Goal: Task Accomplishment & Management: Contribute content

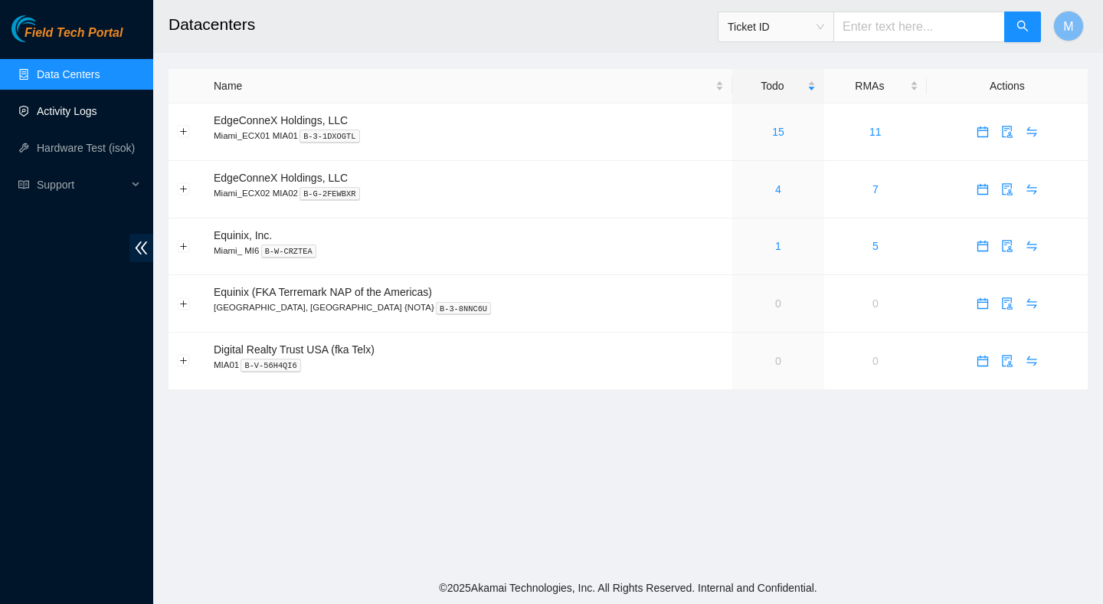
click at [87, 117] on link "Activity Logs" at bounding box center [67, 111] width 61 height 12
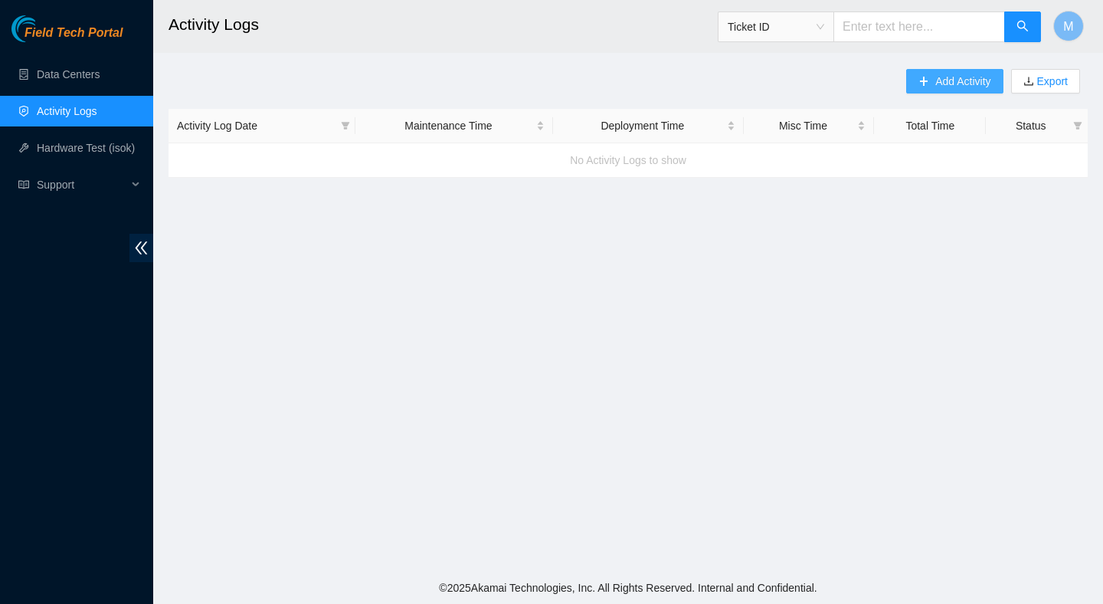
click at [921, 83] on icon "plus" at bounding box center [923, 81] width 11 height 11
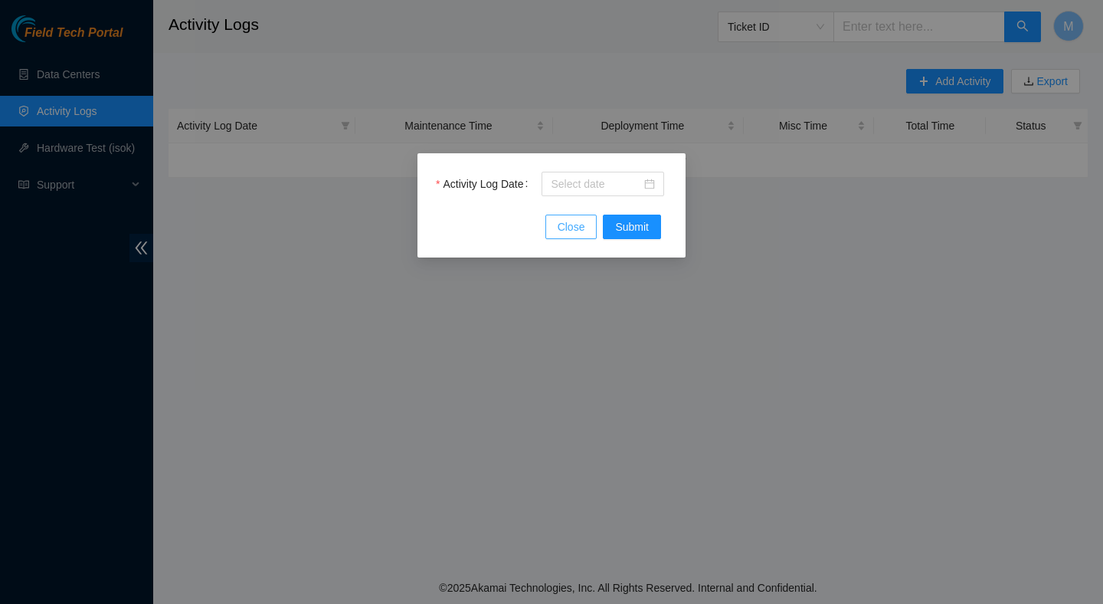
click at [588, 228] on button "Close" at bounding box center [571, 226] width 52 height 25
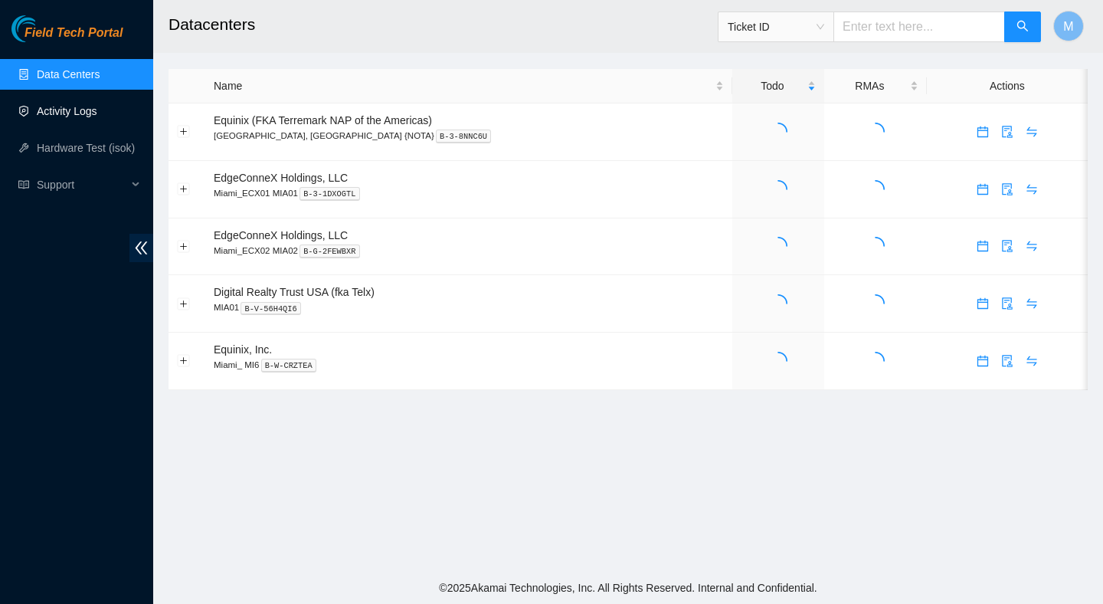
click at [97, 113] on link "Activity Logs" at bounding box center [67, 111] width 61 height 12
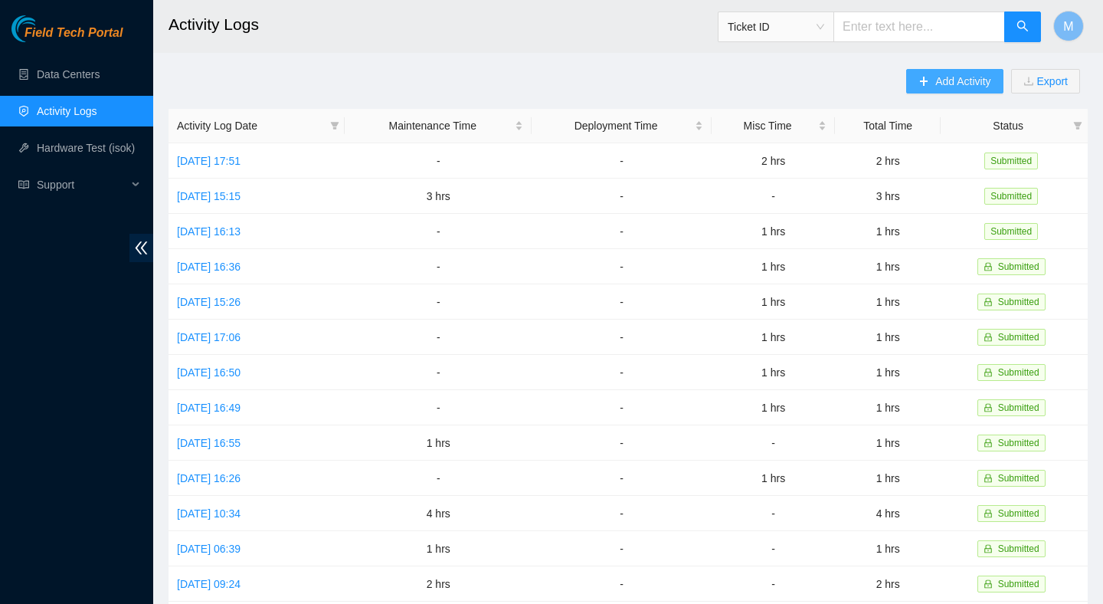
click at [919, 87] on span "plus" at bounding box center [923, 82] width 11 height 12
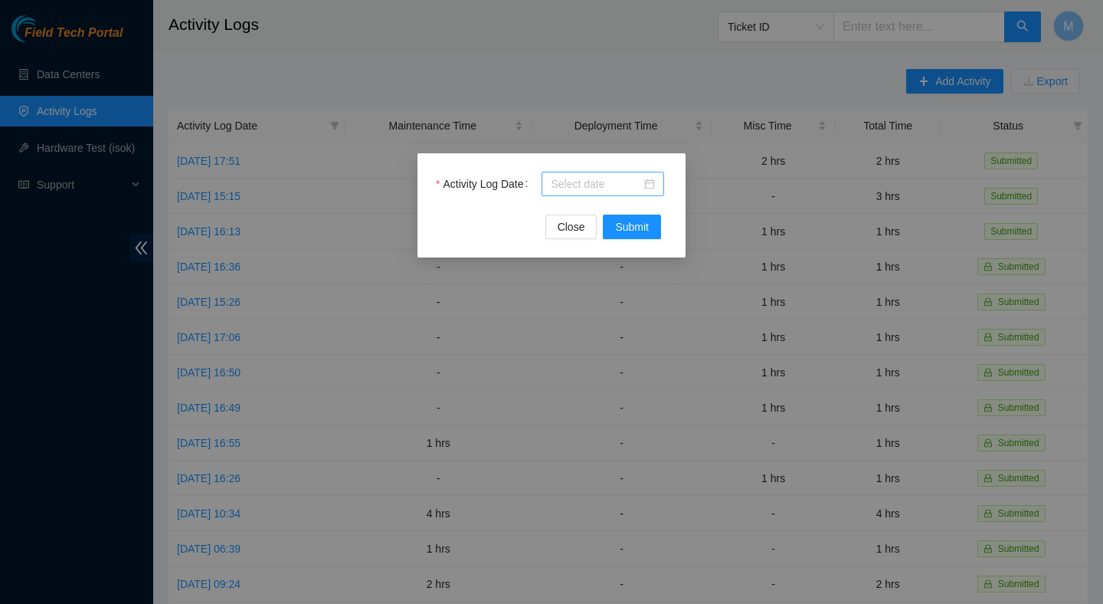
click at [613, 178] on input "Activity Log Date" at bounding box center [596, 183] width 90 height 17
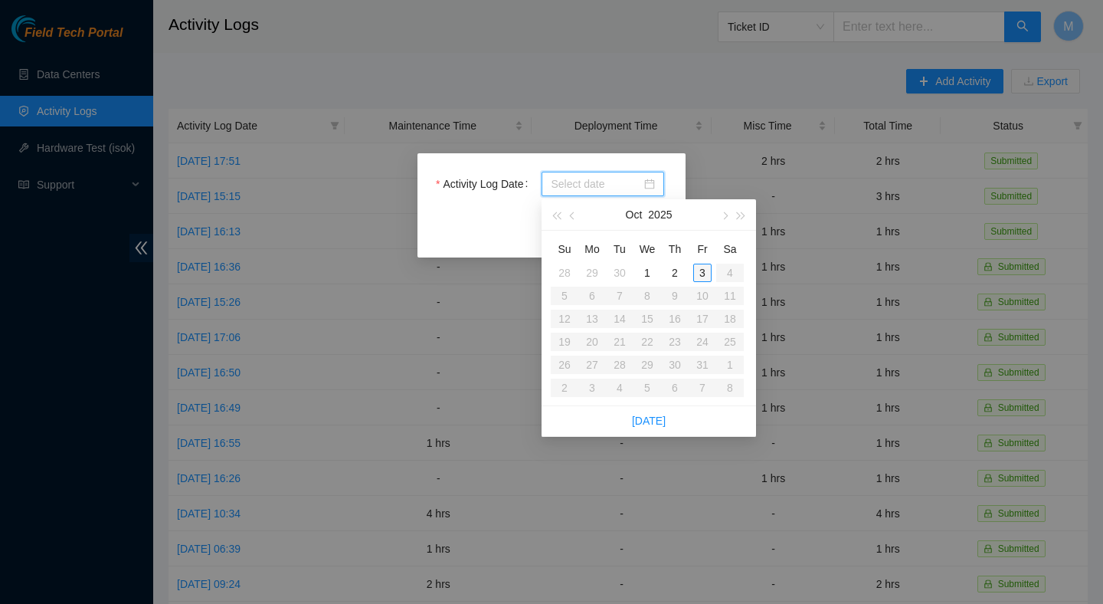
type input "[DATE]"
click at [709, 270] on div "3" at bounding box center [702, 272] width 18 height 18
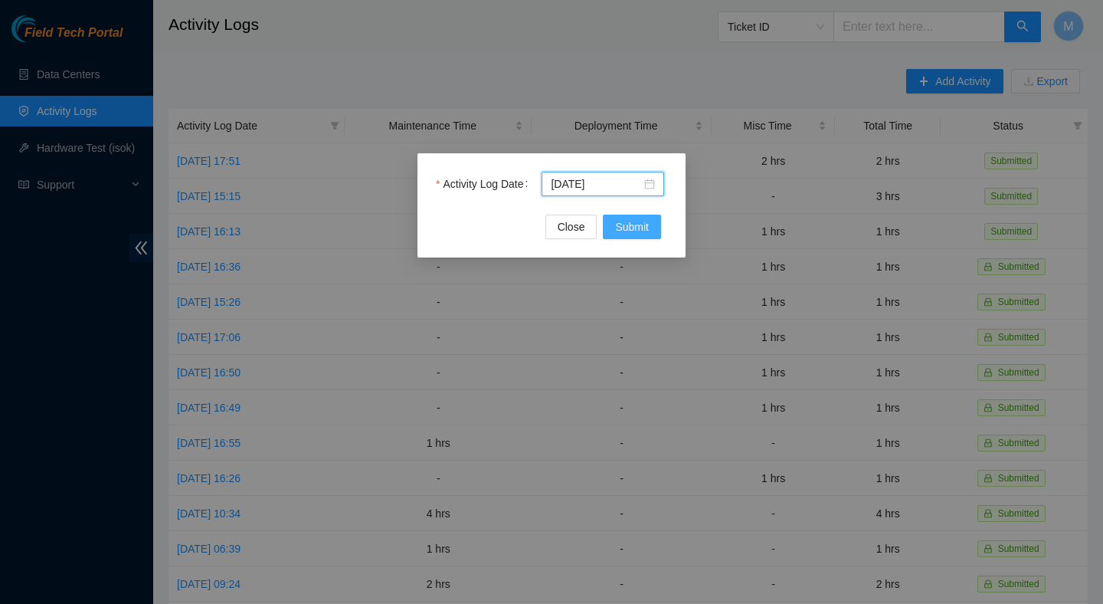
click at [632, 231] on span "Submit" at bounding box center [632, 226] width 34 height 17
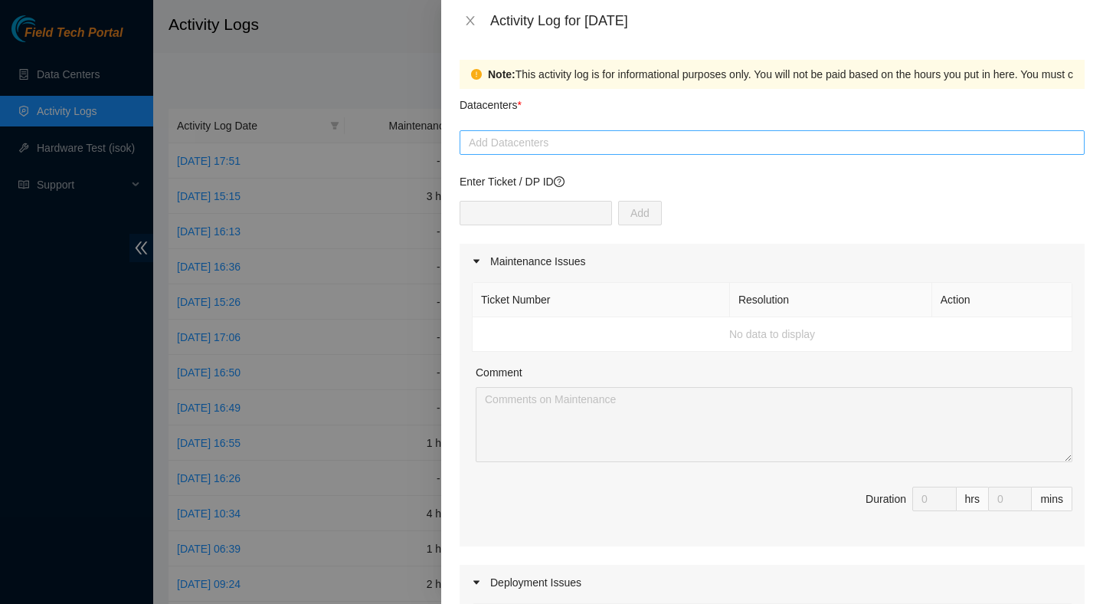
click at [594, 144] on div at bounding box center [771, 142] width 617 height 18
click at [595, 143] on div at bounding box center [771, 142] width 617 height 18
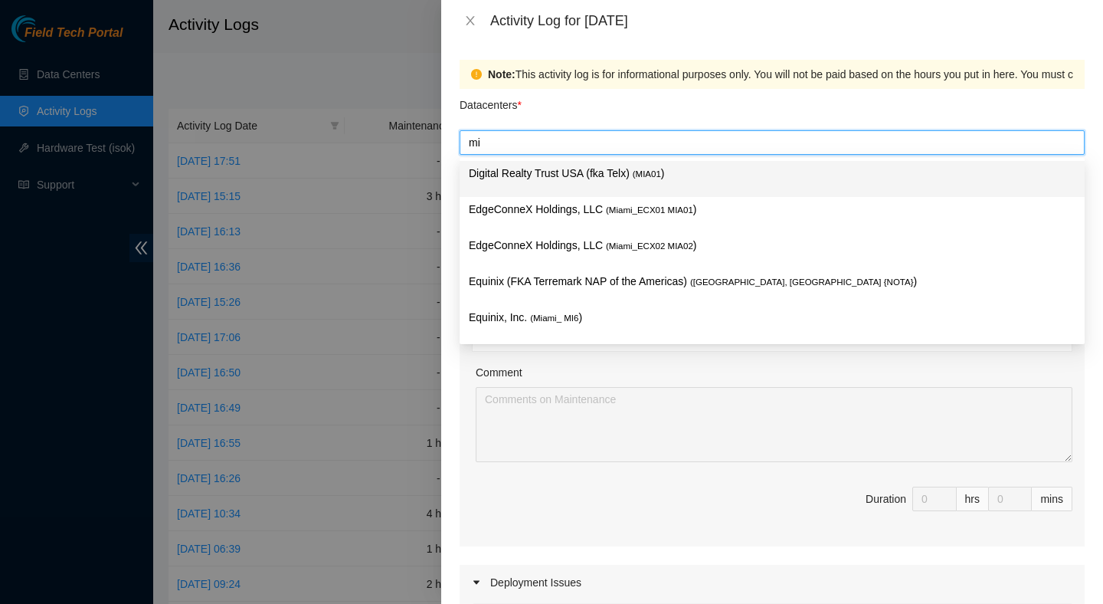
type input "mi6"
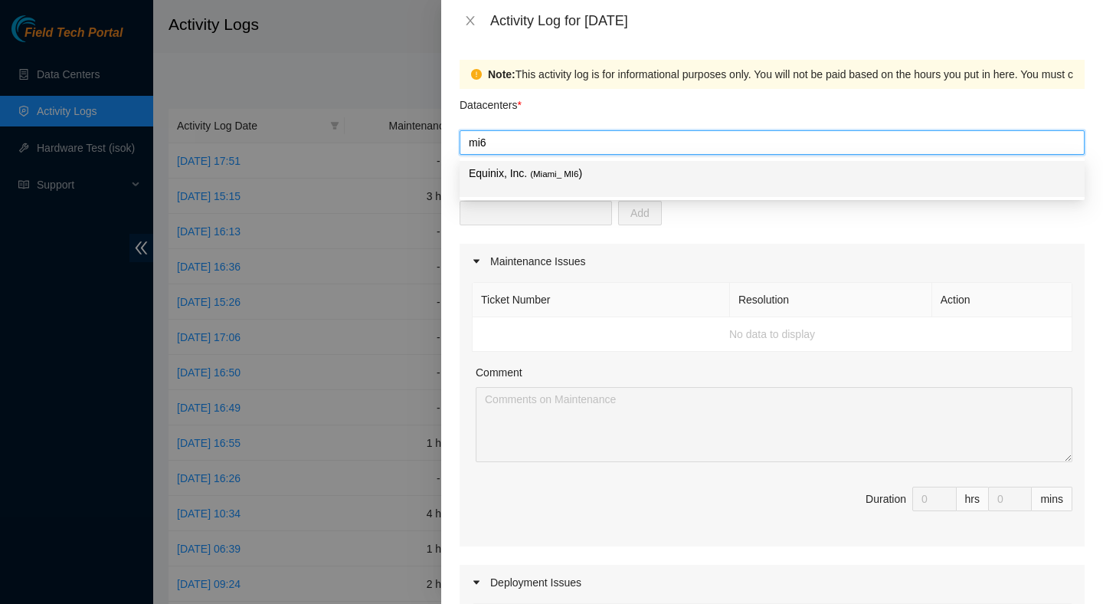
click at [617, 172] on p "Equinix, Inc. ( Miami_ MI6 )" at bounding box center [772, 174] width 607 height 18
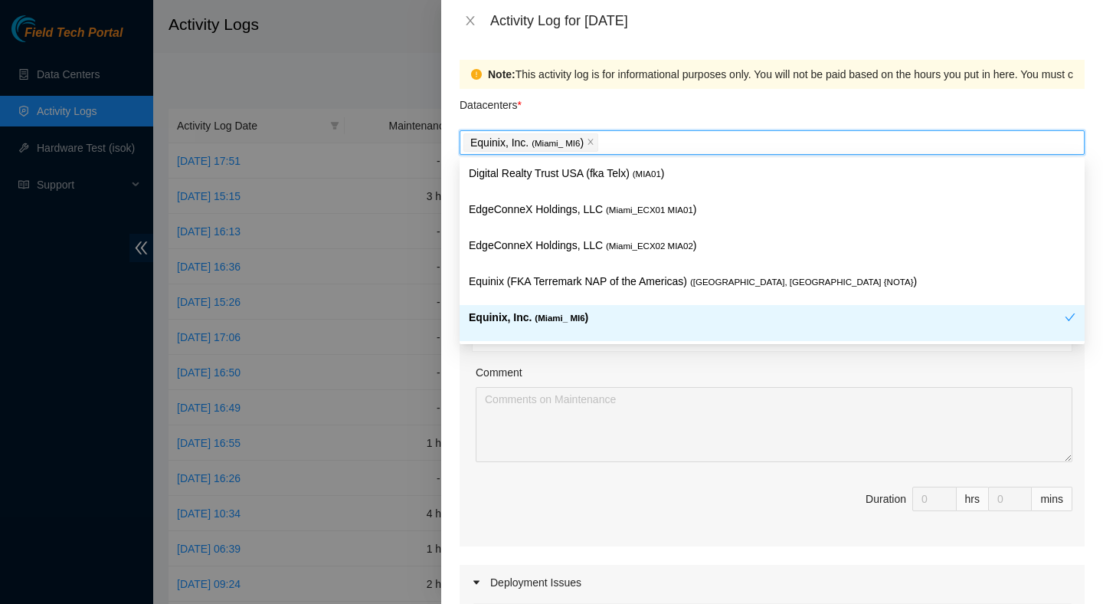
click at [674, 321] on p "Equinix, Inc. ( Miami_ MI6 )" at bounding box center [767, 318] width 596 height 18
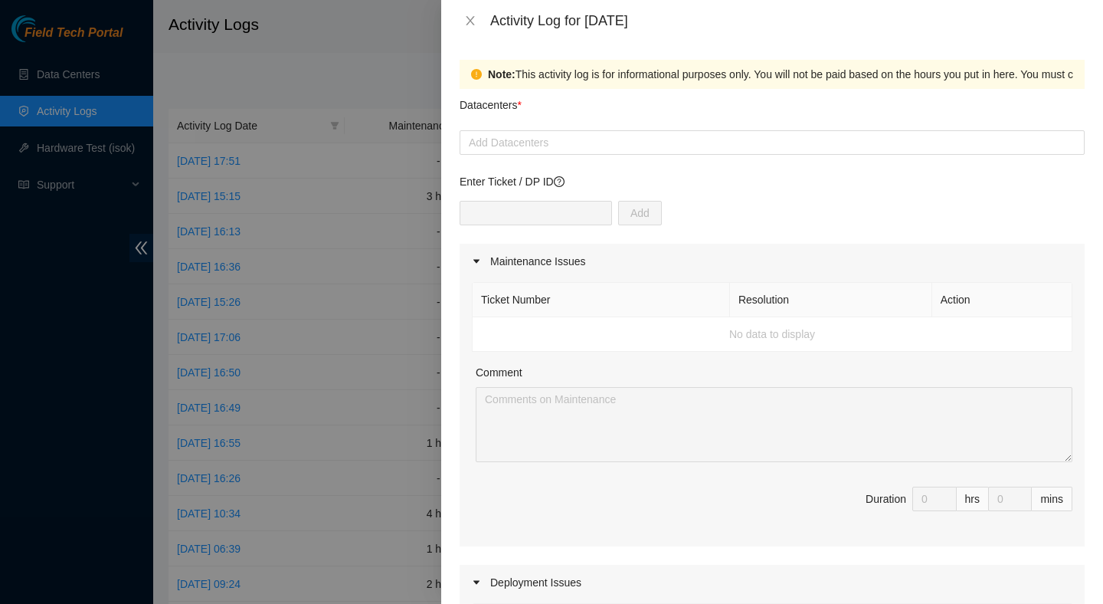
click at [748, 51] on div "Note: This activity log is for informational purposes only. You will not be pai…" at bounding box center [772, 322] width 662 height 562
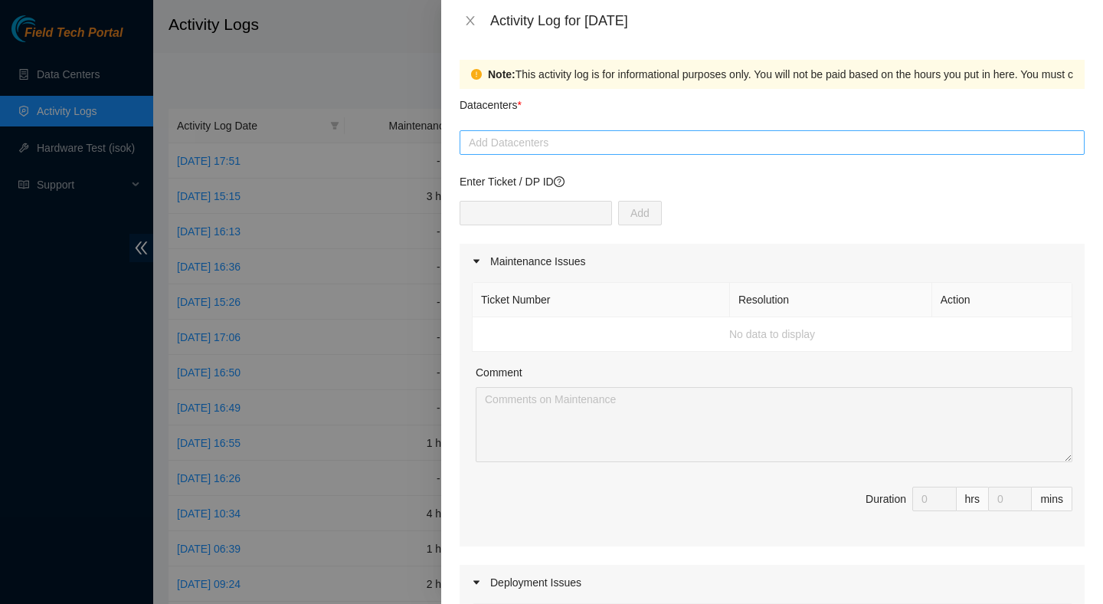
click at [672, 146] on div at bounding box center [771, 142] width 617 height 18
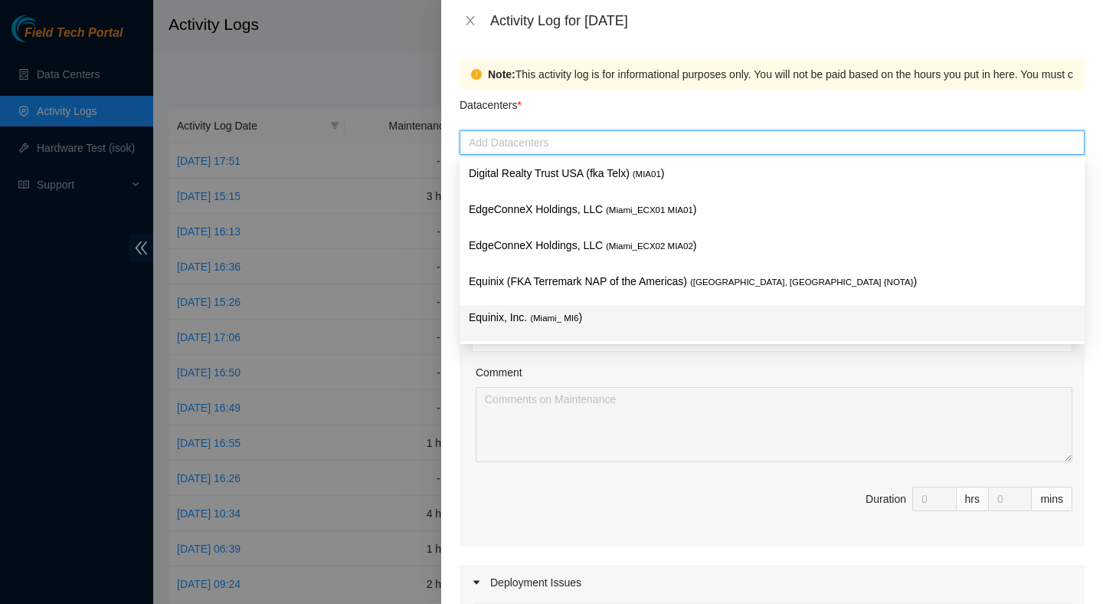
click at [626, 318] on p "Equinix, Inc. ( Miami_ MI6 )" at bounding box center [772, 318] width 607 height 18
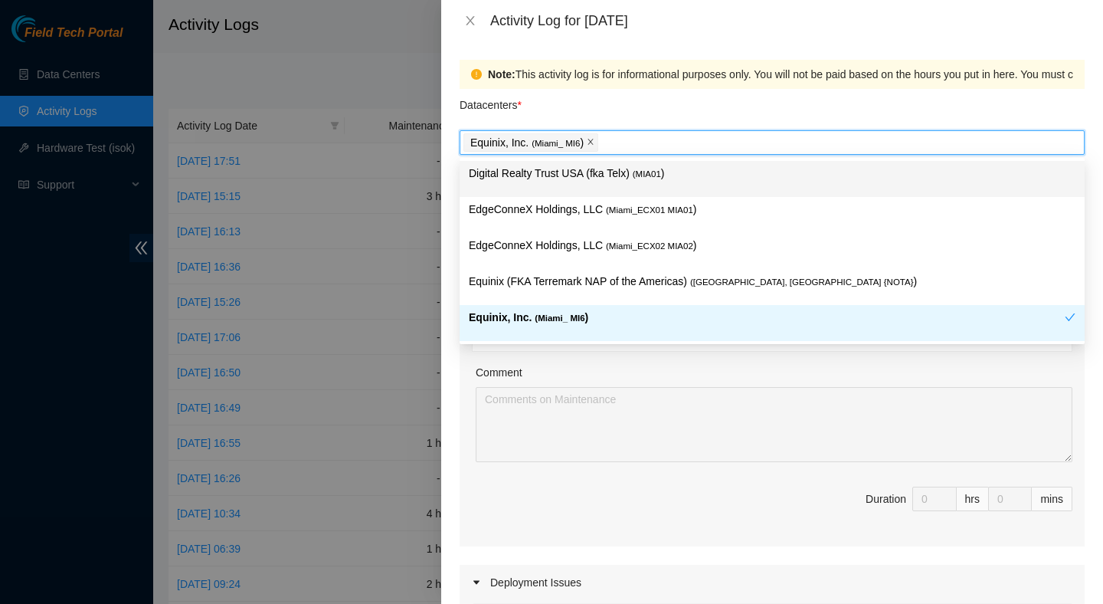
click at [594, 144] on icon "close" at bounding box center [591, 142] width 8 height 8
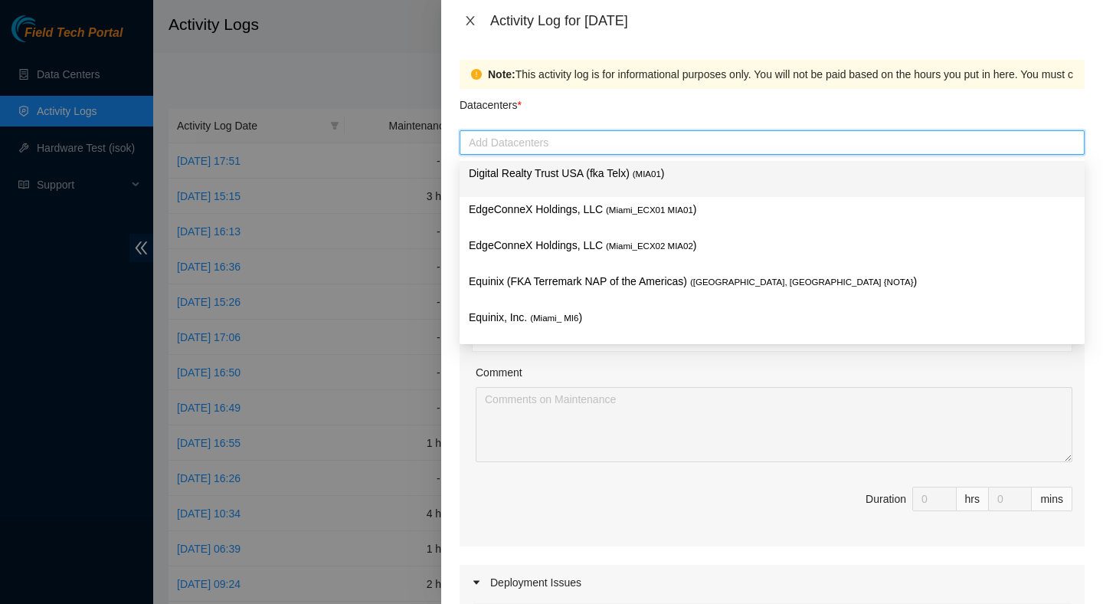
click at [469, 22] on icon "close" at bounding box center [470, 20] width 8 height 9
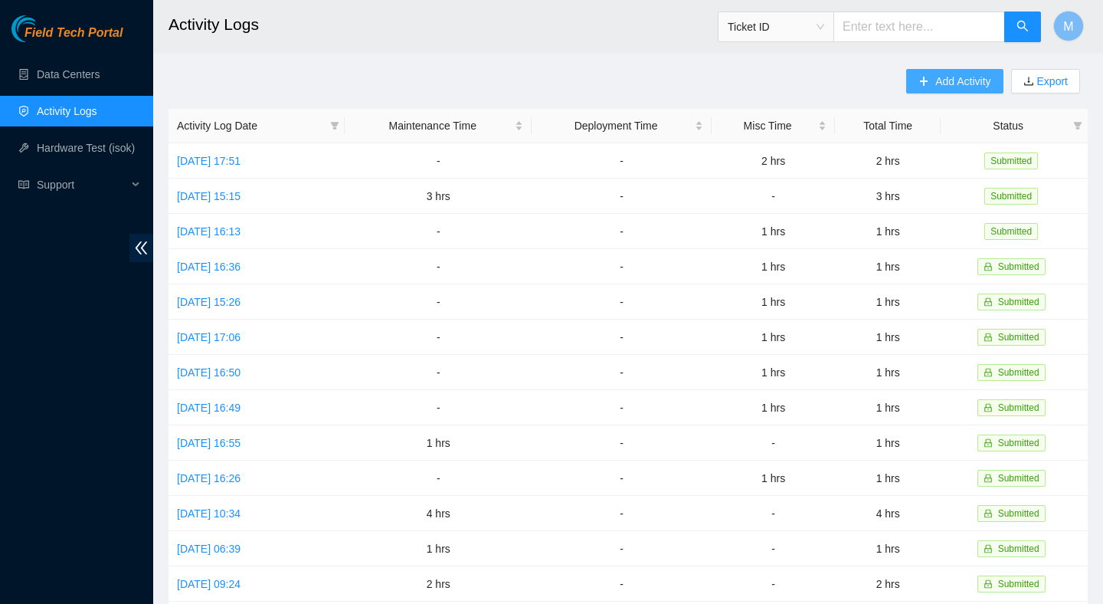
click at [973, 68] on main "Activity Logs Ticket ID M Add Activity Export Activity Log Date Maintenance Tim…" at bounding box center [628, 456] width 950 height 912
click at [961, 80] on span "Add Activity" at bounding box center [962, 81] width 55 height 17
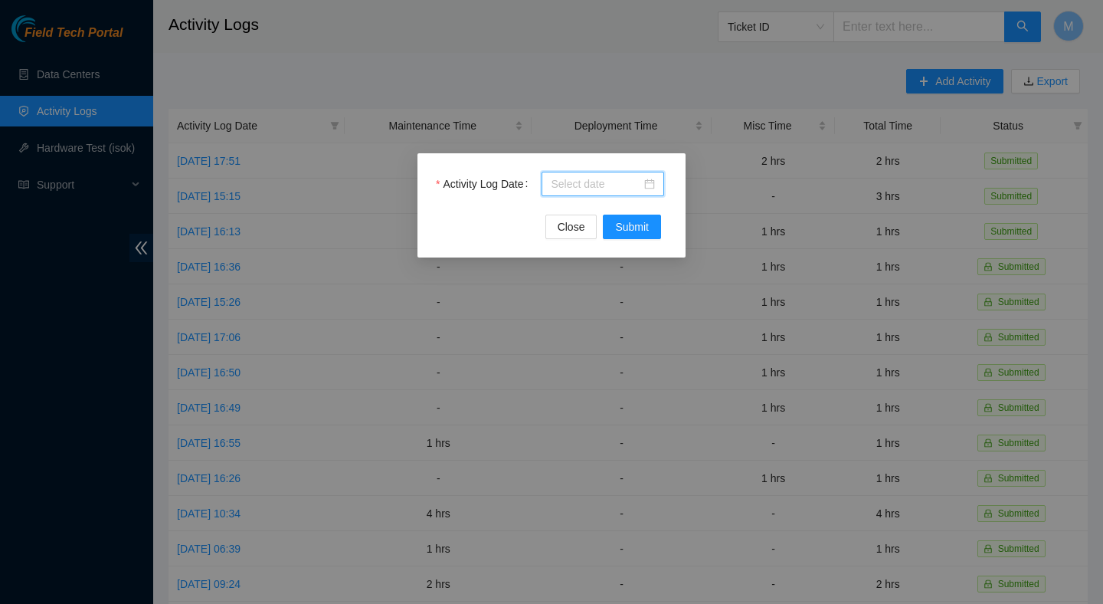
click at [614, 184] on input "Activity Log Date" at bounding box center [596, 183] width 90 height 17
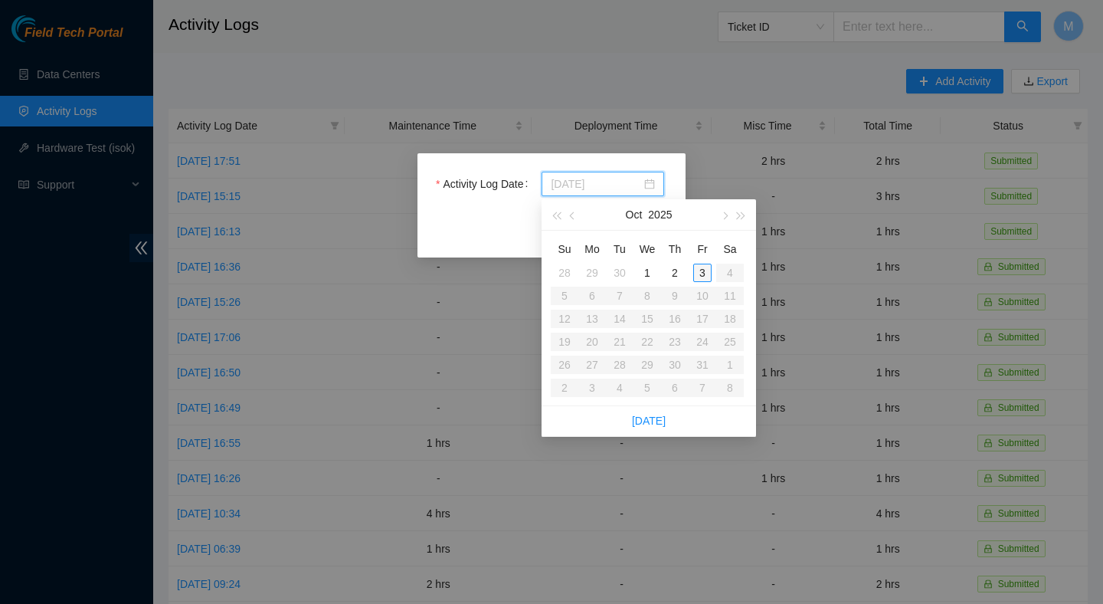
type input "[DATE]"
click at [702, 271] on div "3" at bounding box center [702, 272] width 18 height 18
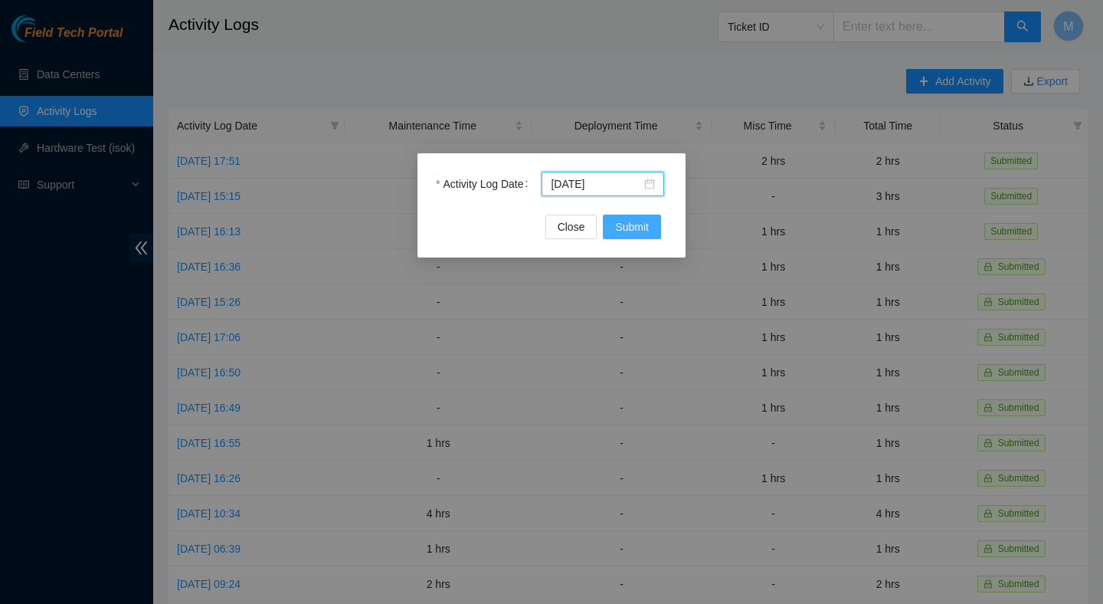
click at [646, 229] on span "Submit" at bounding box center [632, 226] width 34 height 17
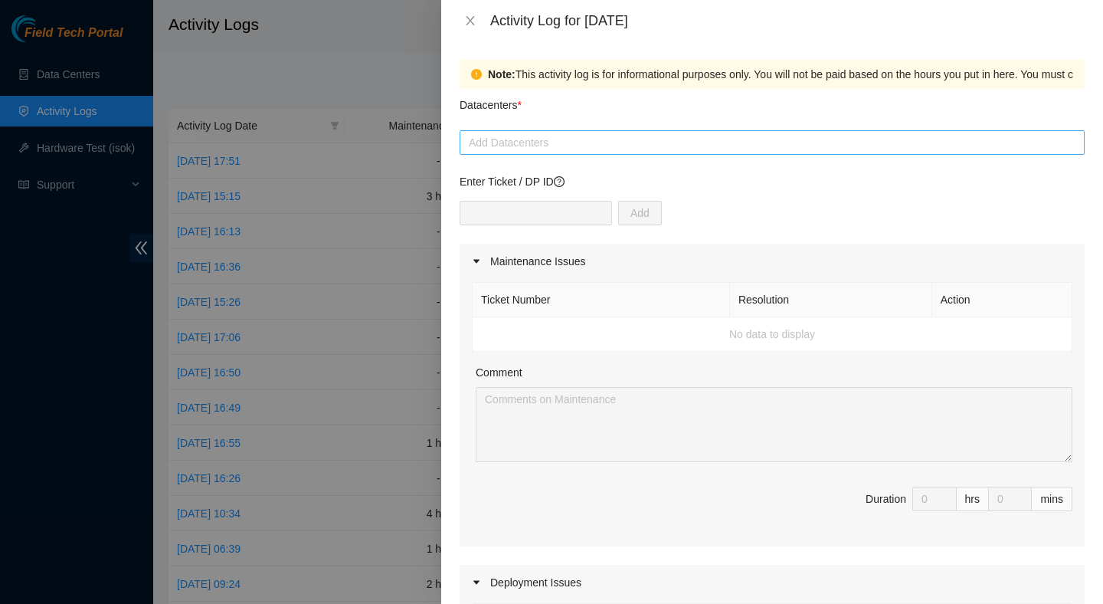
click at [635, 144] on div at bounding box center [771, 142] width 617 height 18
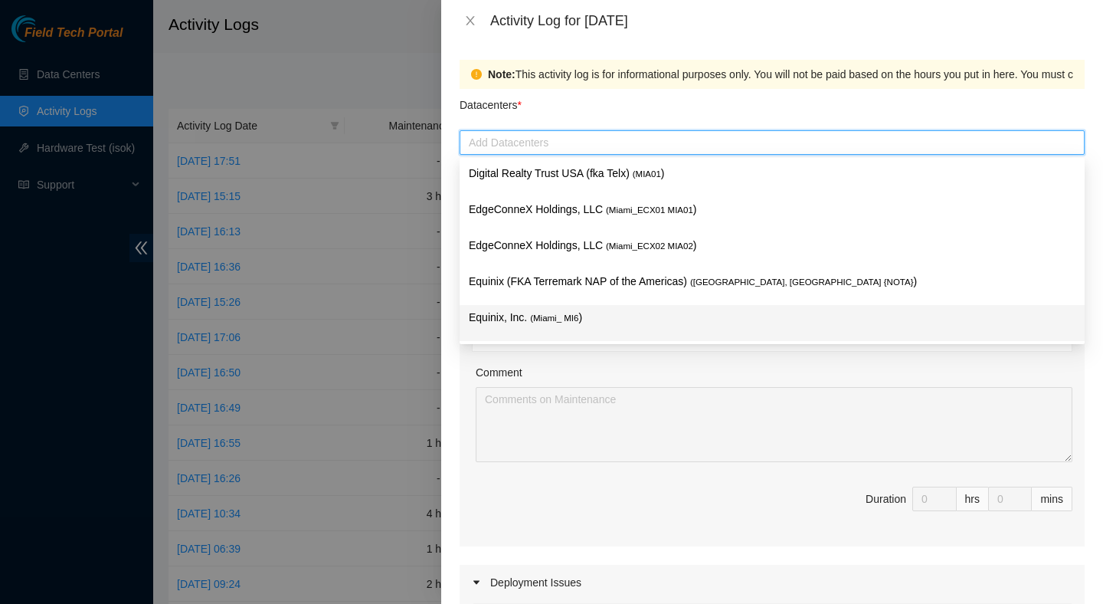
click at [586, 319] on p "Equinix, Inc. ( Miami_ MI6 )" at bounding box center [772, 318] width 607 height 18
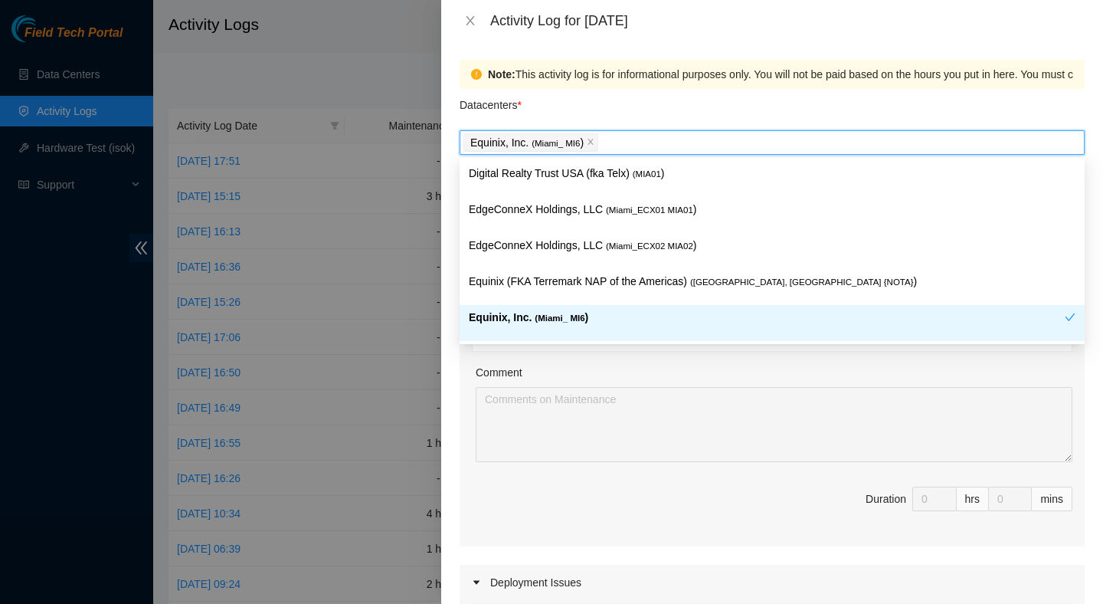
click at [698, 372] on div "Comment" at bounding box center [774, 375] width 597 height 23
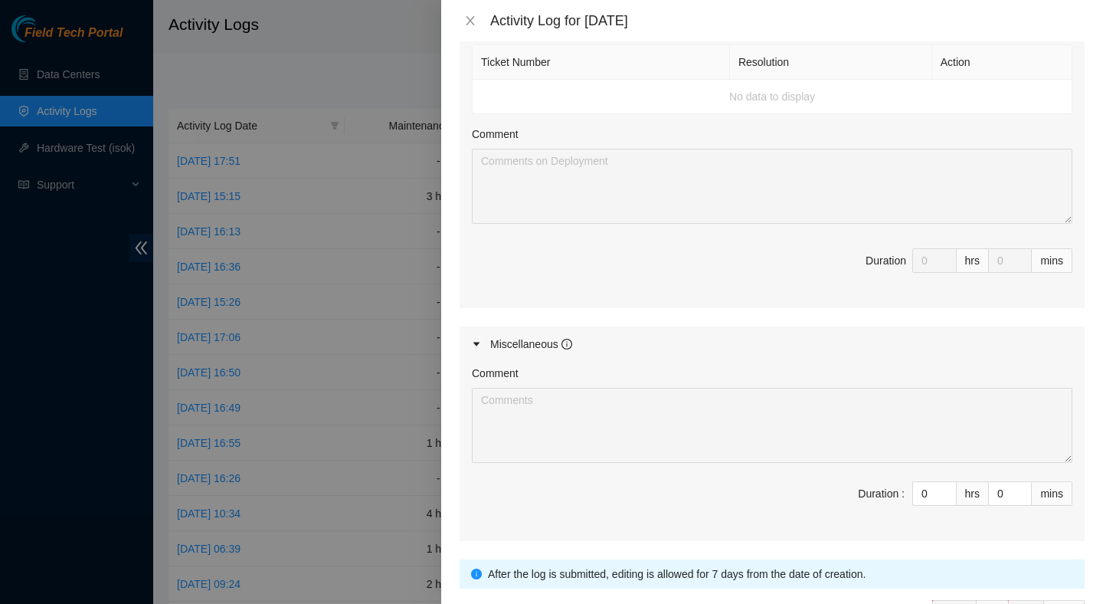
scroll to position [568, 0]
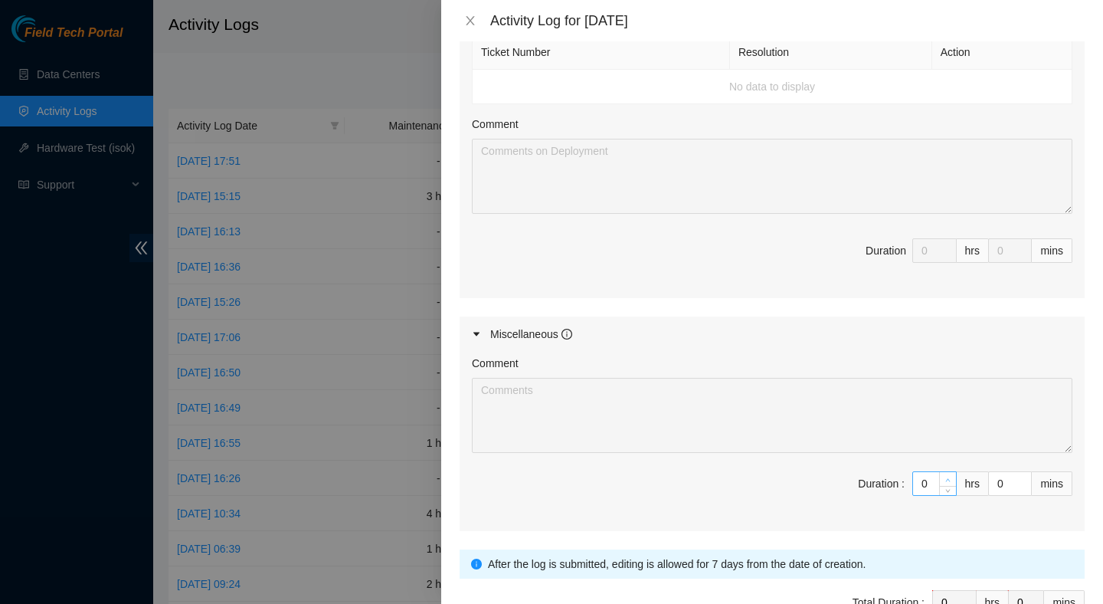
type input "1"
click at [948, 480] on icon "up" at bounding box center [947, 479] width 5 height 5
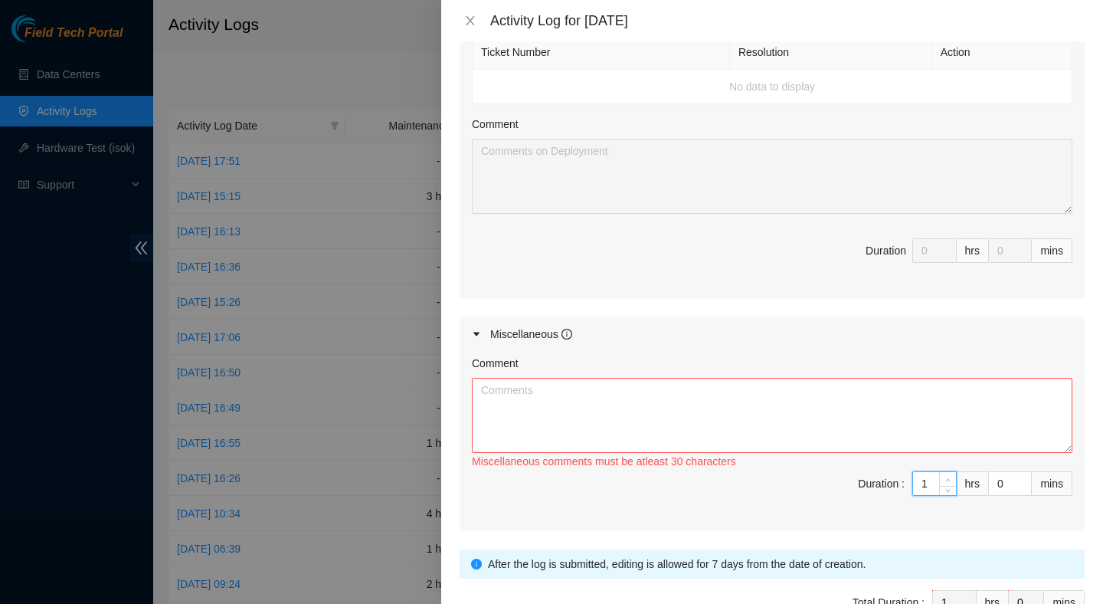
type input "2"
click at [948, 480] on icon "up" at bounding box center [947, 479] width 5 height 5
type input "3"
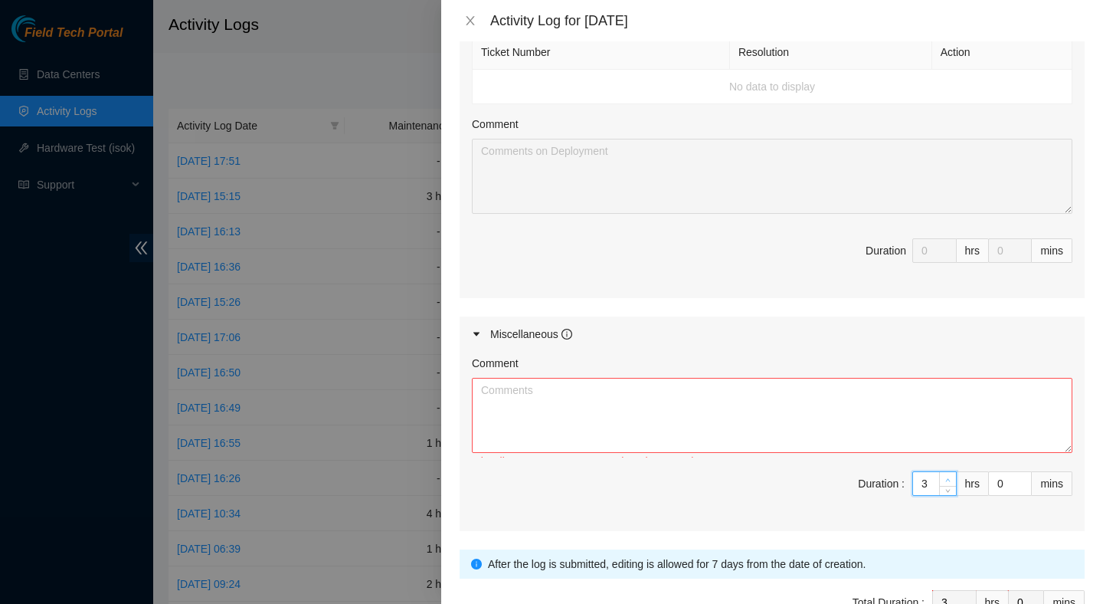
click at [948, 480] on icon "up" at bounding box center [947, 479] width 5 height 5
click at [881, 400] on textarea "Comment" at bounding box center [772, 415] width 601 height 75
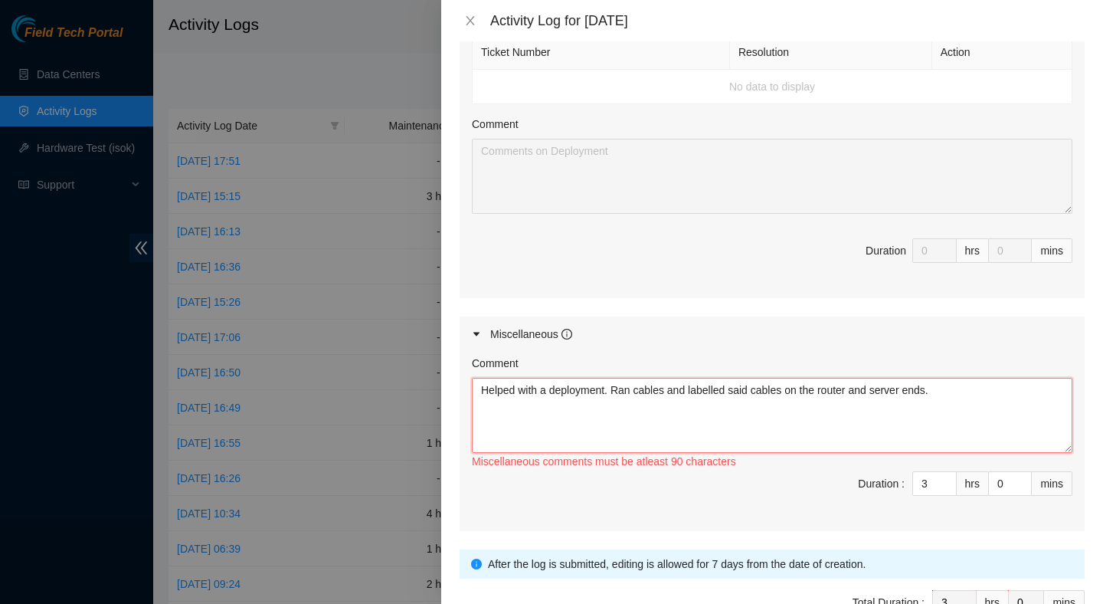
click at [610, 391] on textarea "Helped with a deployment. Ran cables and labelled said cables on the router and…" at bounding box center [772, 415] width 601 height 75
click at [554, 385] on textarea "Helped with a deployment. Ran cables and labelled said cables on the router and…" at bounding box center [772, 415] width 601 height 75
click at [991, 384] on textarea "Helped with a new deployment. Ran cables and labelled said cables on the router…" at bounding box center [772, 415] width 601 height 75
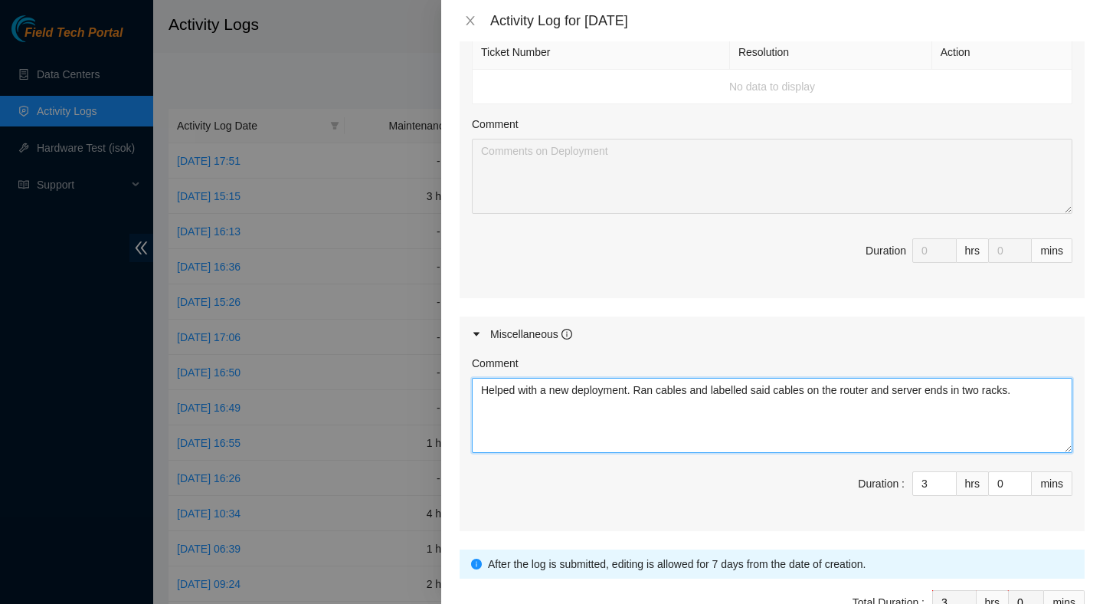
scroll to position [663, 0]
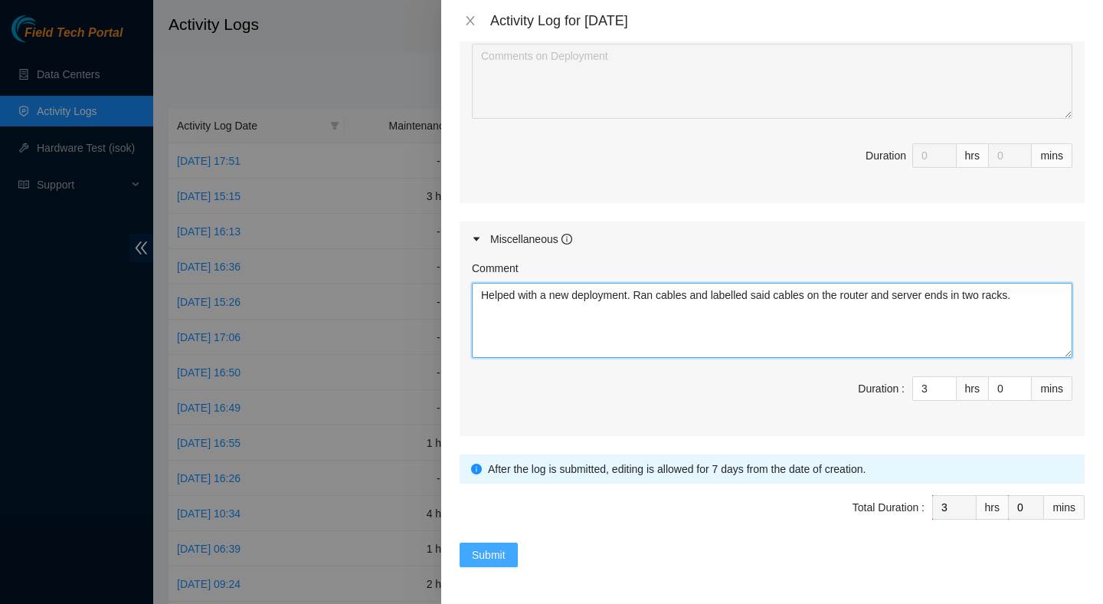
type textarea "Helped with a new deployment. Ran cables and labelled said cables on the router…"
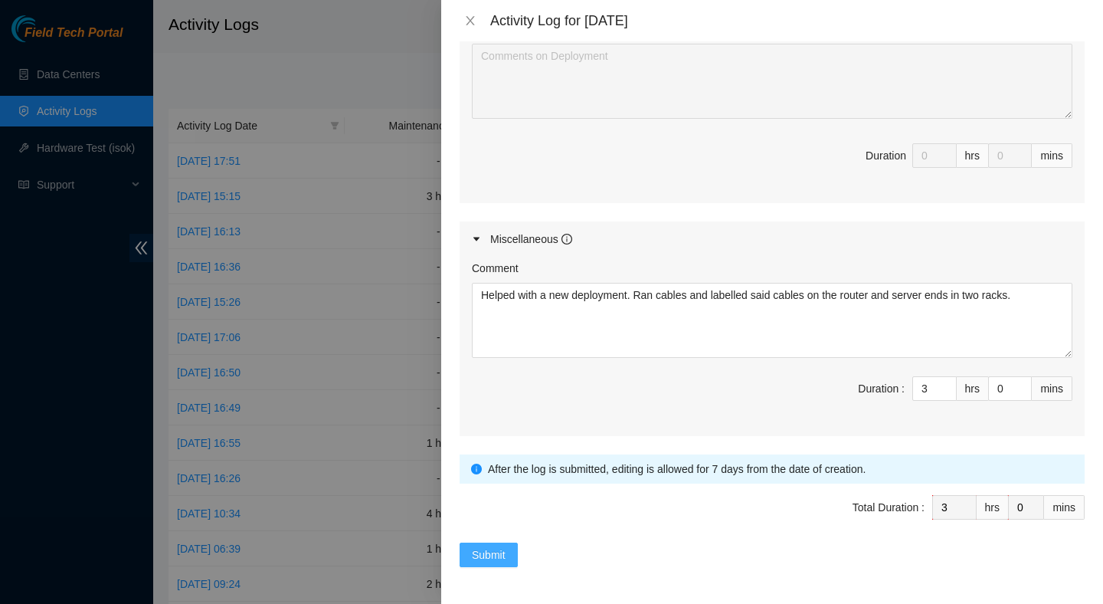
click at [495, 549] on span "Submit" at bounding box center [489, 554] width 34 height 17
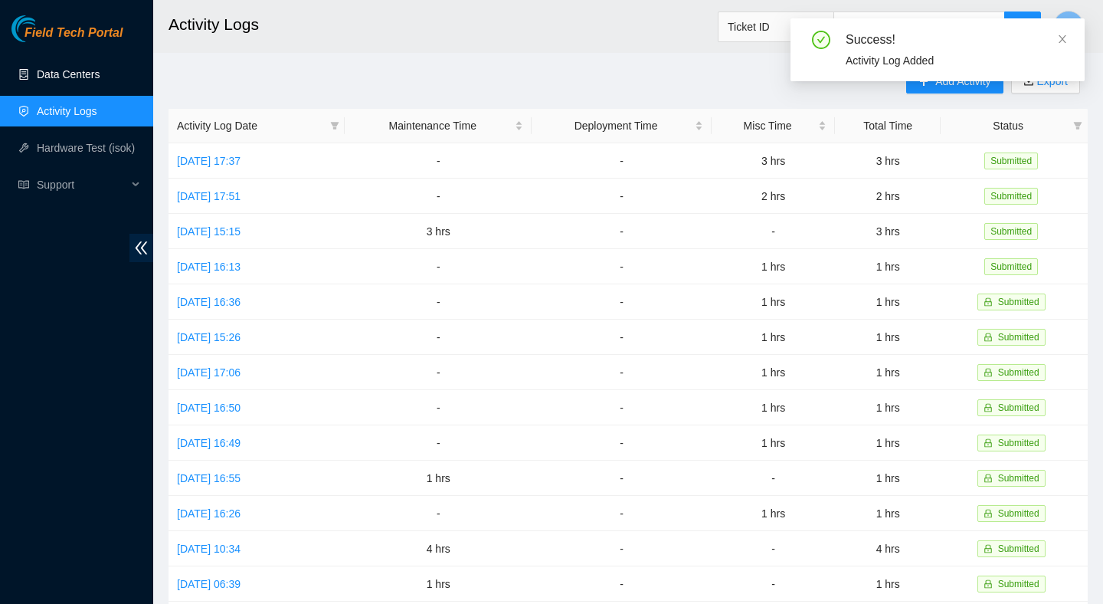
click at [100, 77] on link "Data Centers" at bounding box center [68, 74] width 63 height 12
